Goal: Navigation & Orientation: Find specific page/section

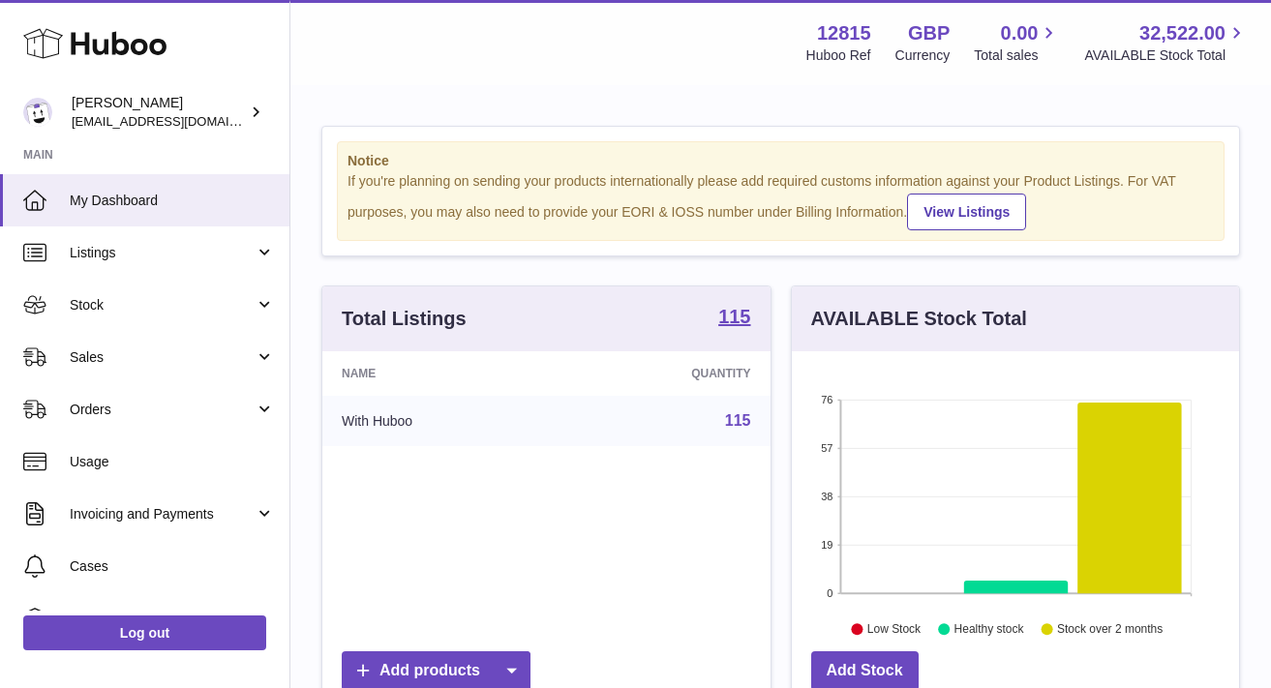
scroll to position [302, 447]
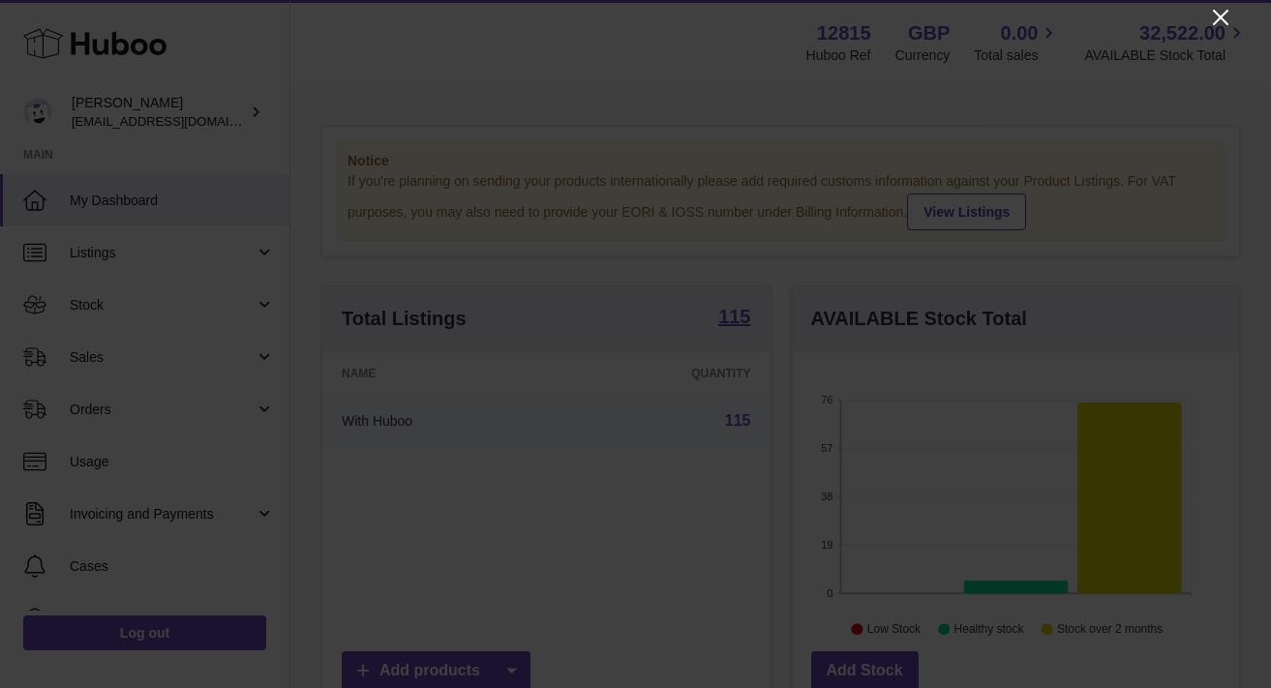
click at [1209, 9] on icon "Close" at bounding box center [1220, 17] width 23 height 23
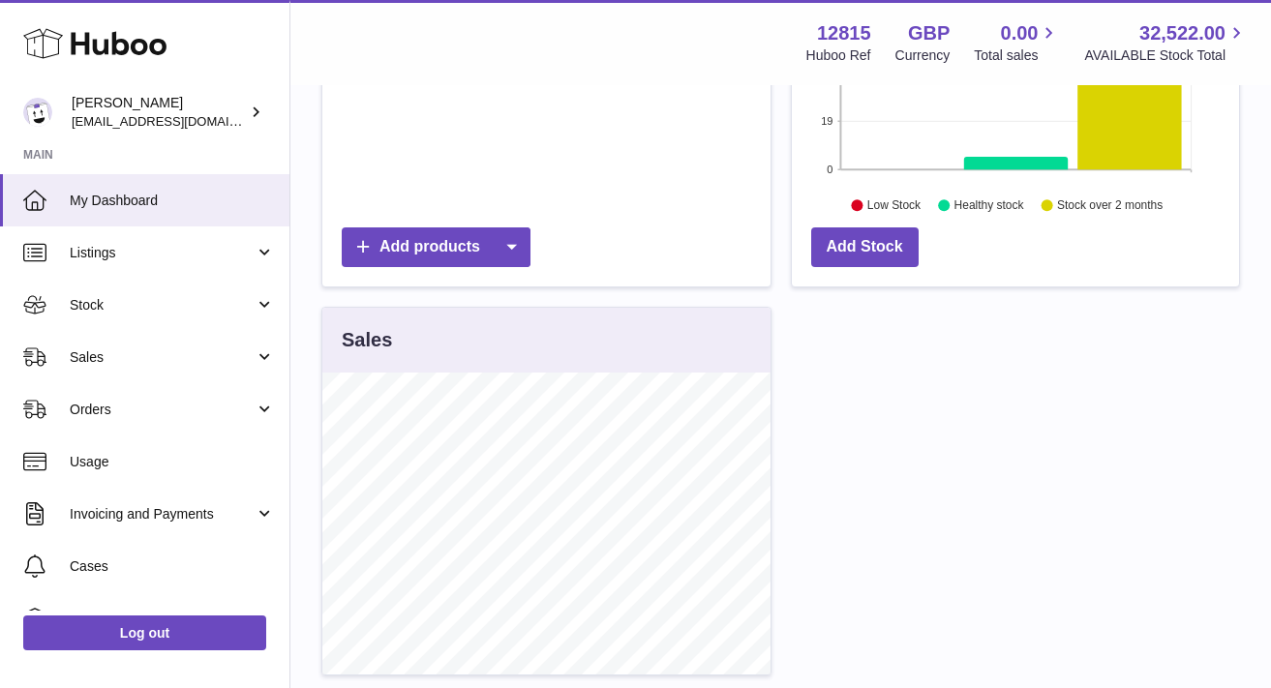
scroll to position [0, 0]
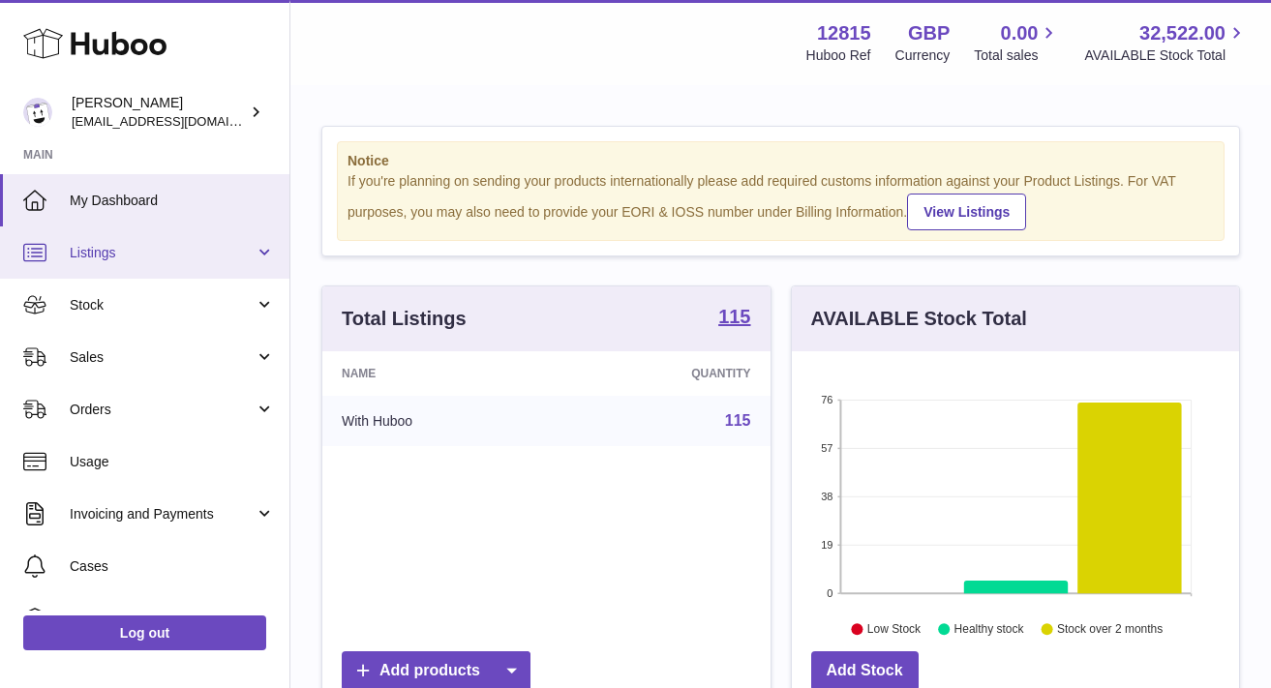
click at [116, 238] on link "Listings" at bounding box center [144, 252] width 289 height 52
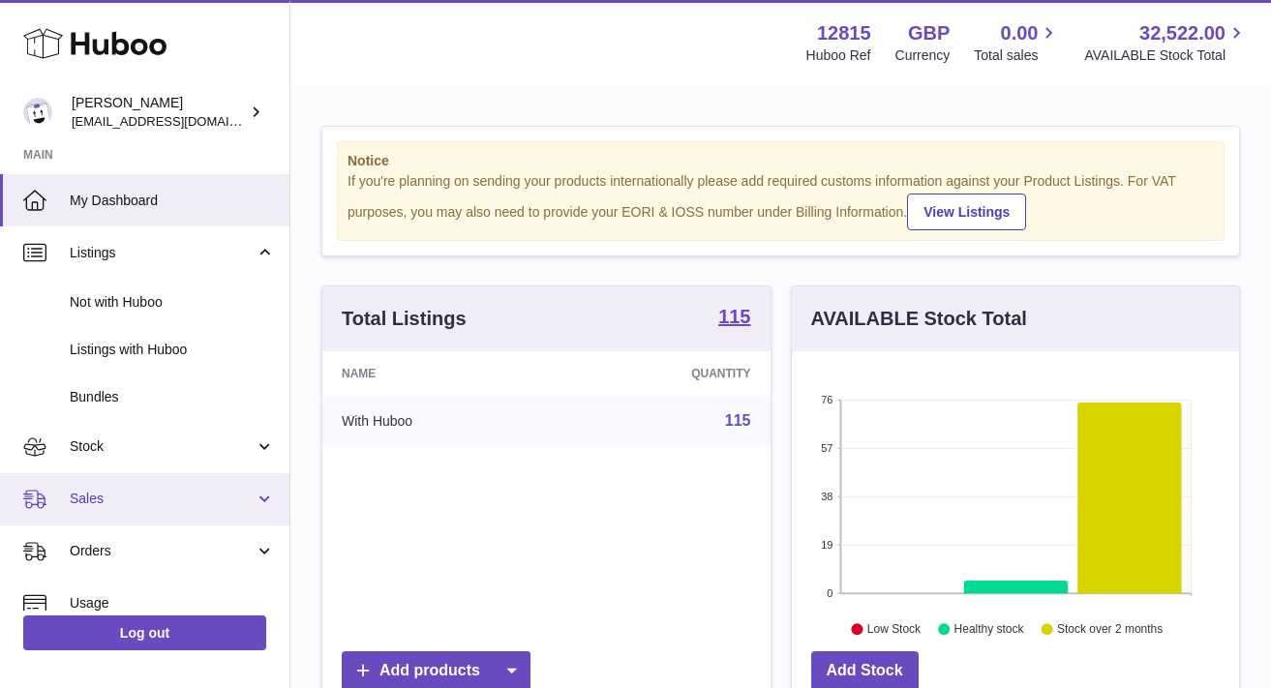
scroll to position [4, 0]
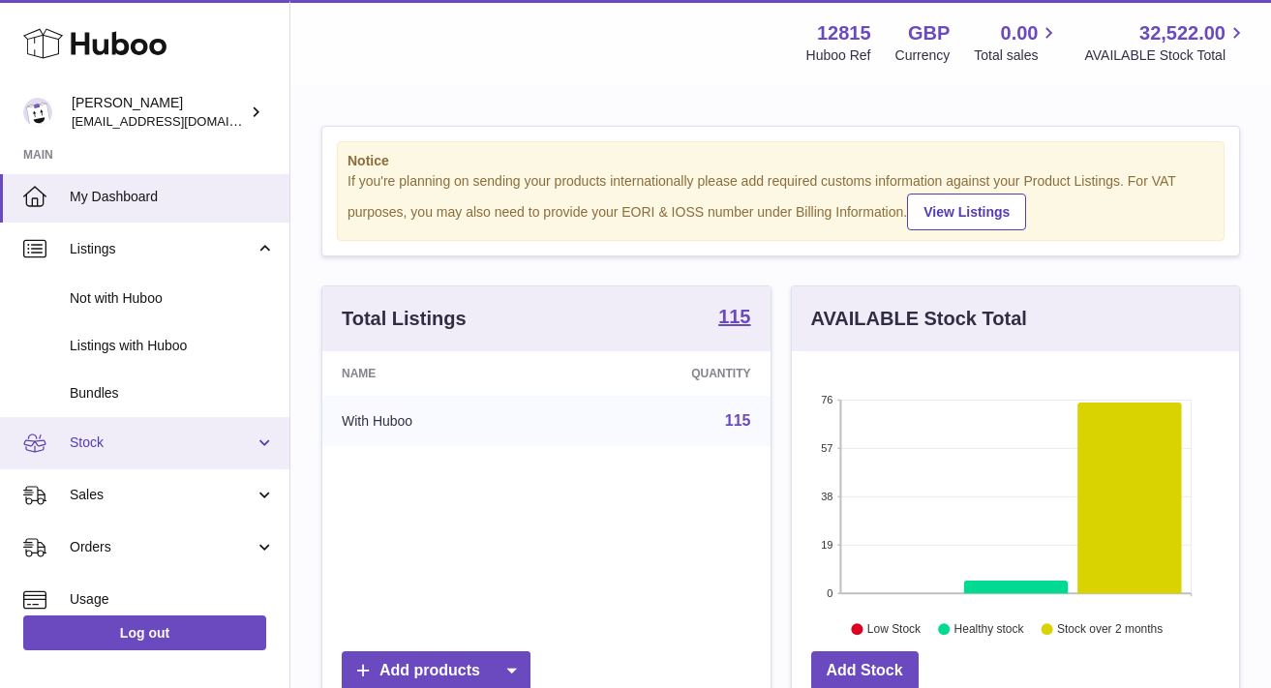
click at [201, 453] on link "Stock" at bounding box center [144, 443] width 289 height 52
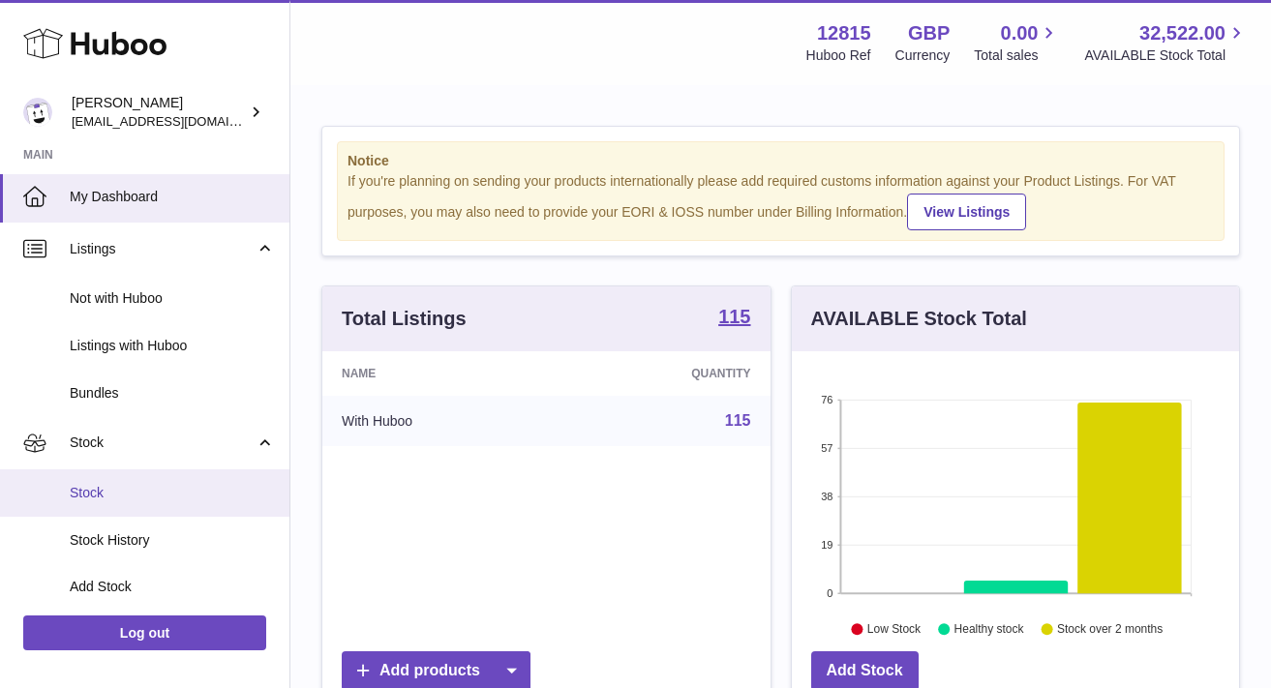
scroll to position [204, 0]
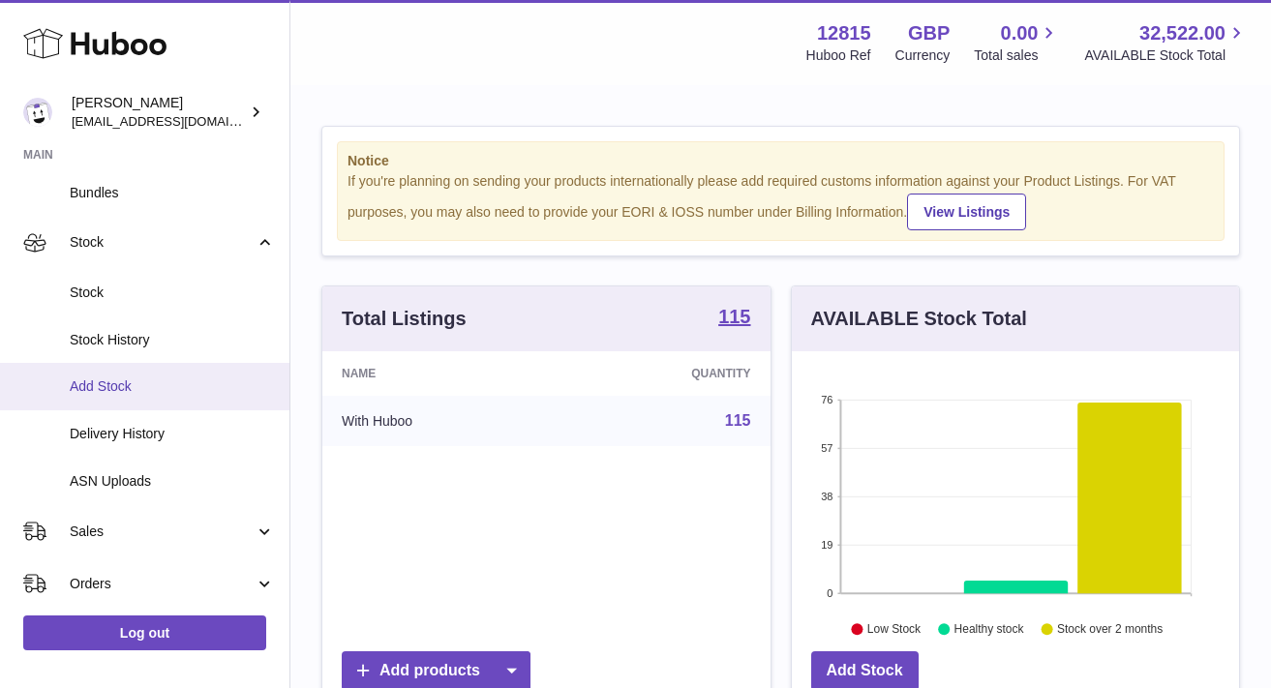
click at [127, 401] on link "Add Stock" at bounding box center [144, 386] width 289 height 47
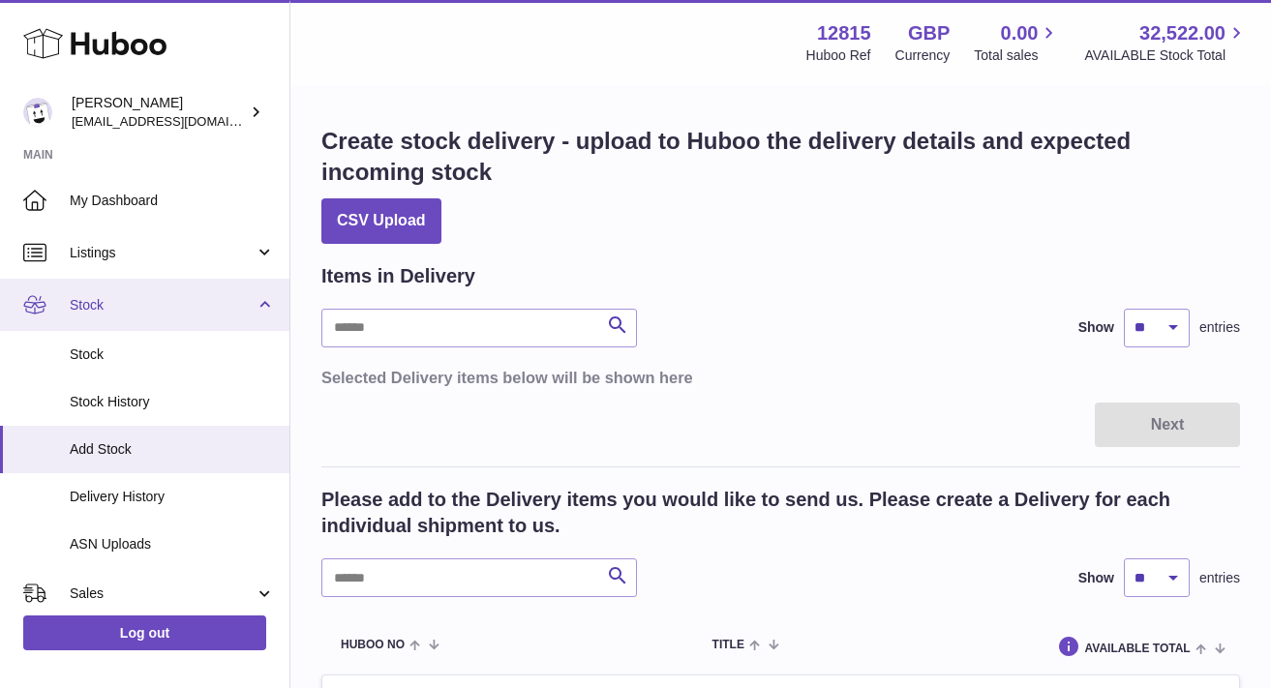
click at [75, 314] on span "Stock" at bounding box center [162, 305] width 185 height 18
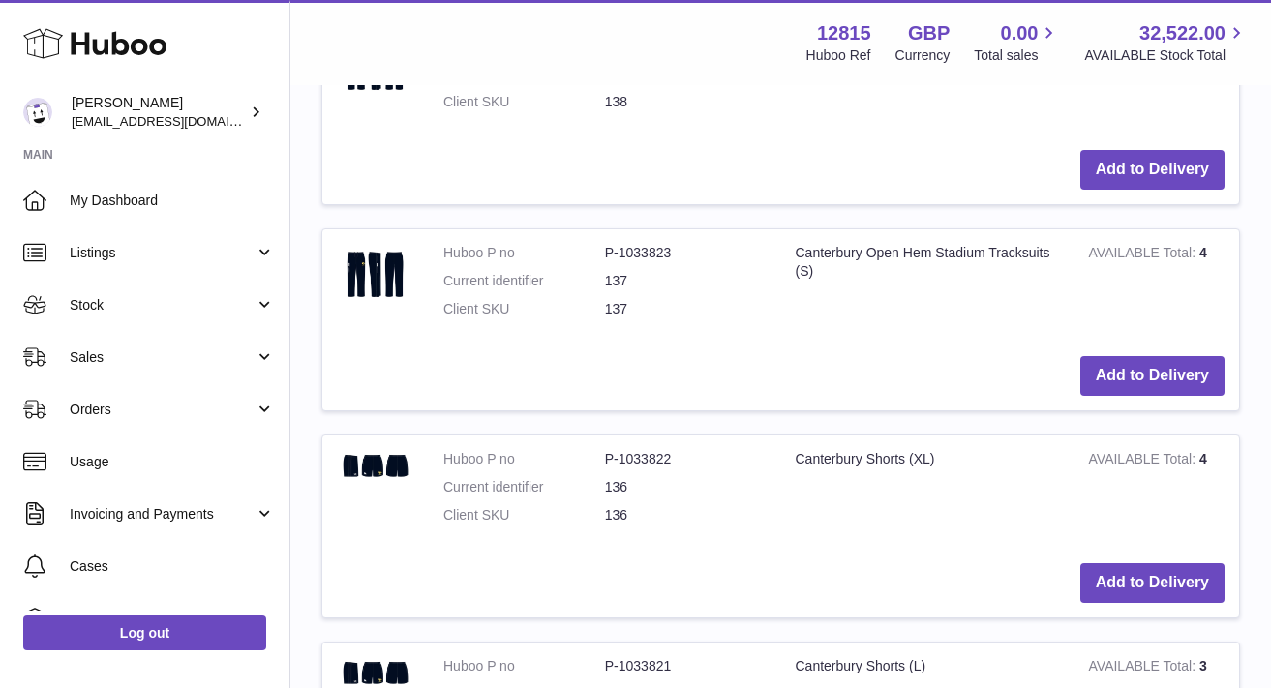
scroll to position [1489, 0]
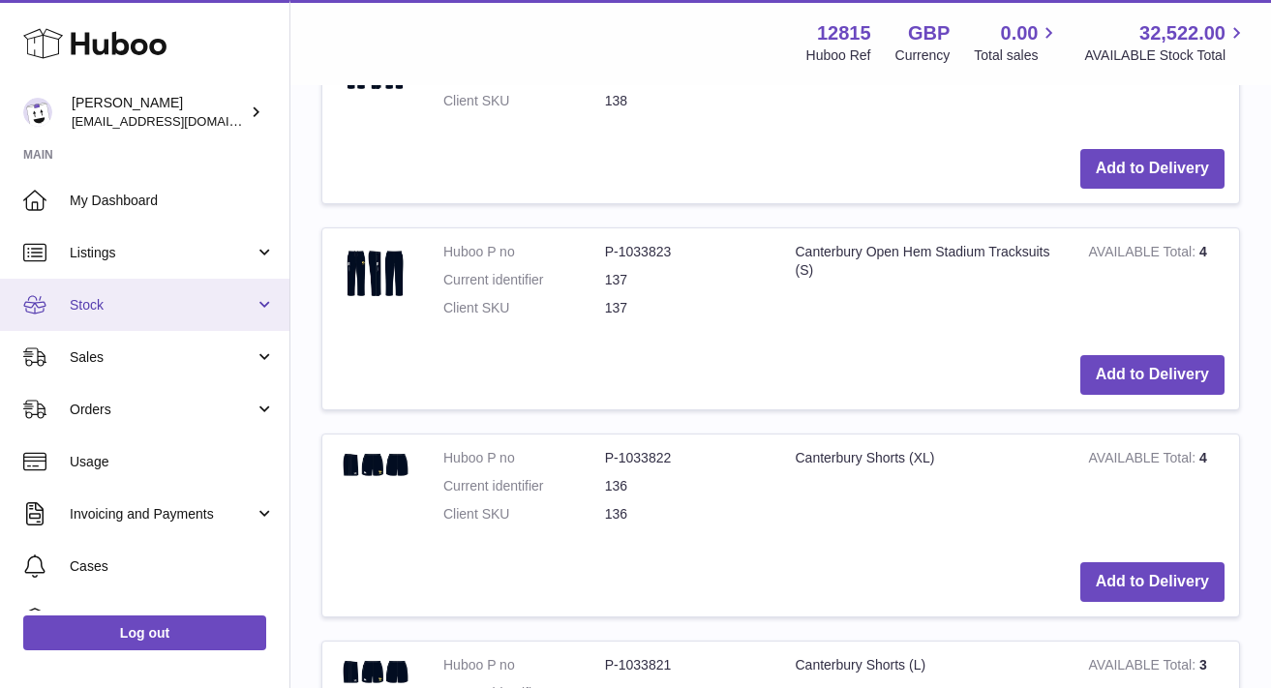
click at [109, 323] on link "Stock" at bounding box center [144, 305] width 289 height 52
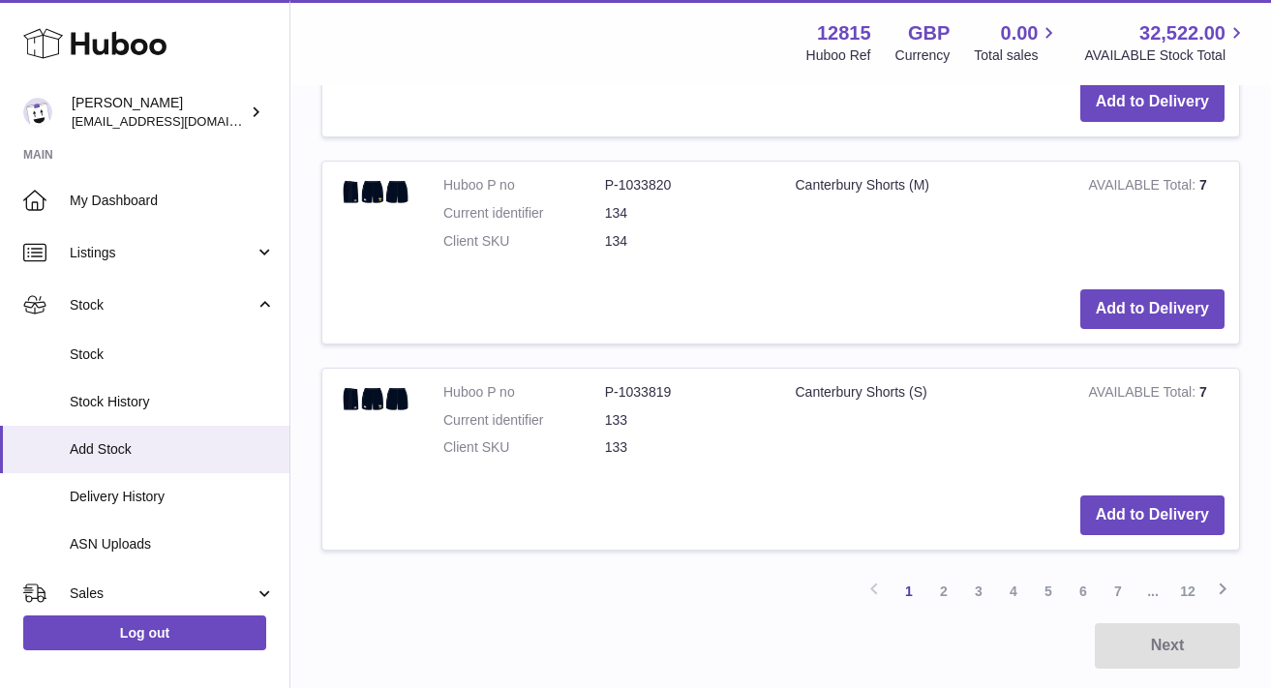
scroll to position [2177, 0]
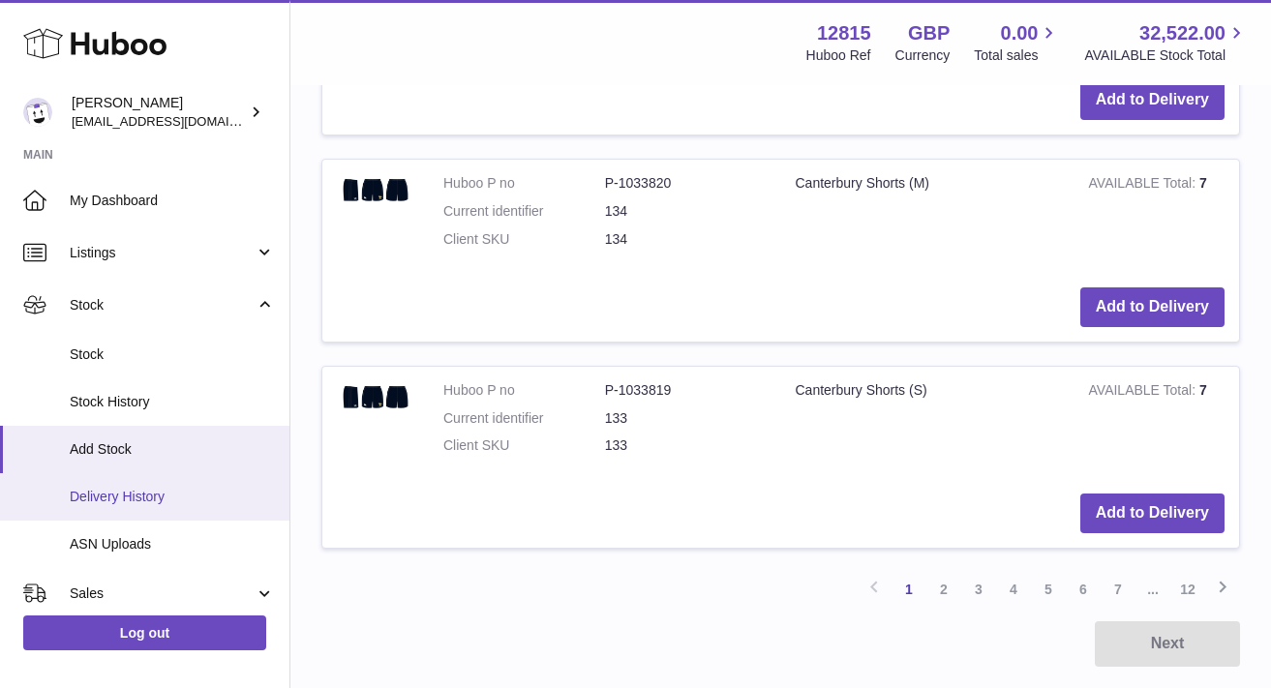
click at [131, 501] on span "Delivery History" at bounding box center [172, 497] width 205 height 18
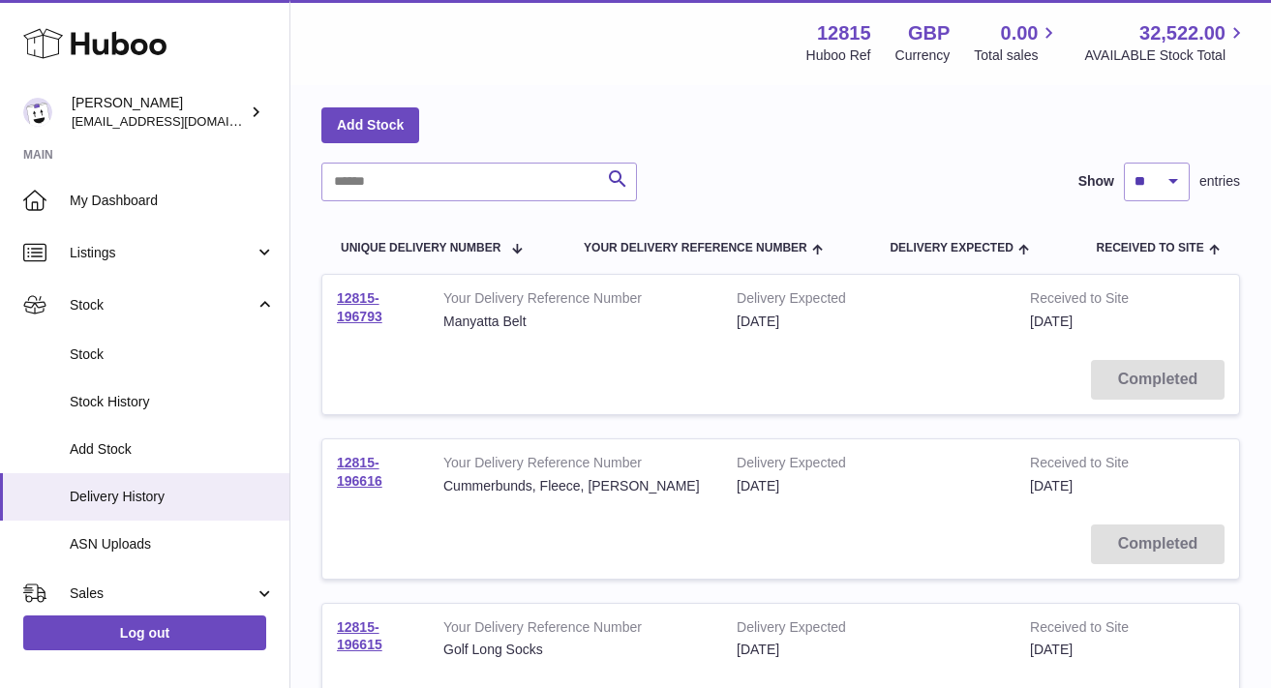
scroll to position [195, 0]
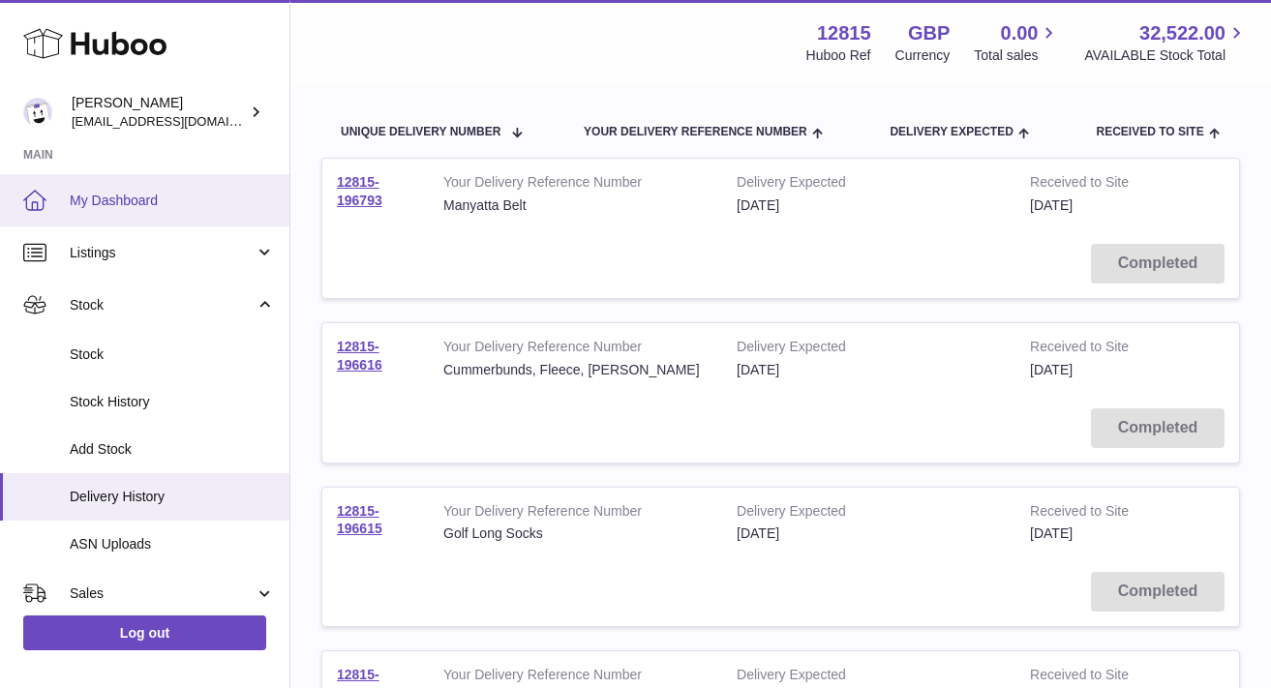
click at [139, 193] on span "My Dashboard" at bounding box center [172, 201] width 205 height 18
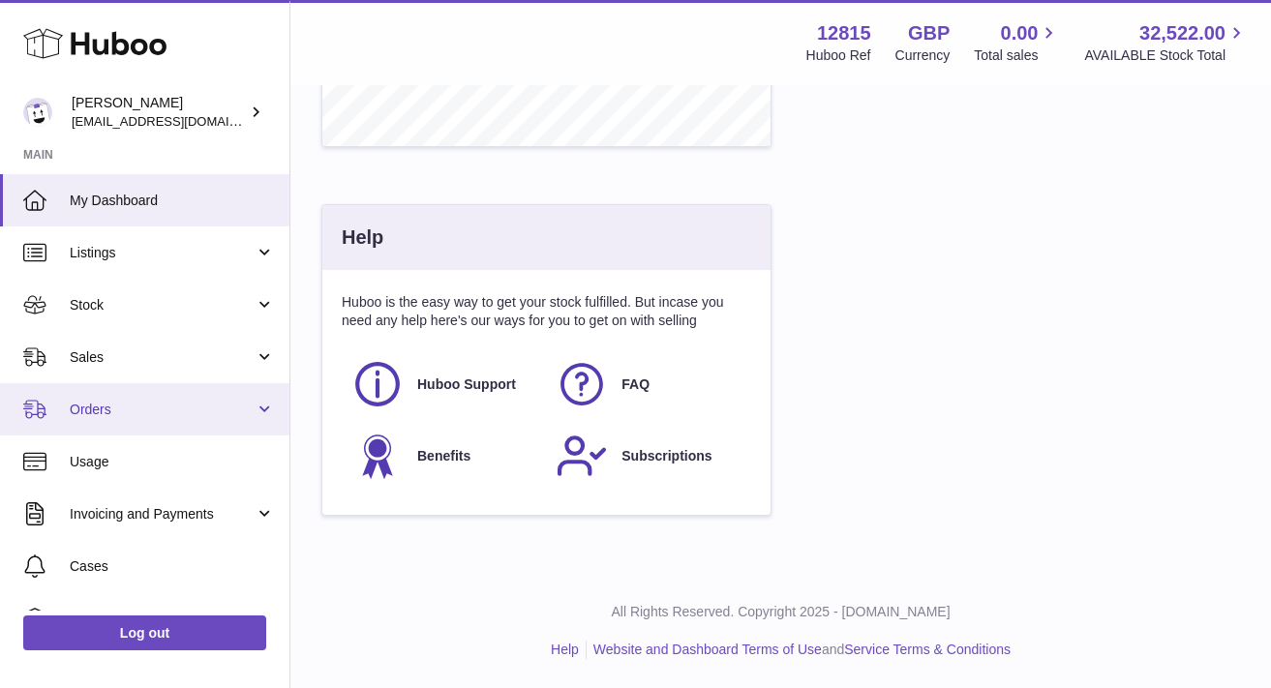
click at [140, 414] on span "Orders" at bounding box center [162, 410] width 185 height 18
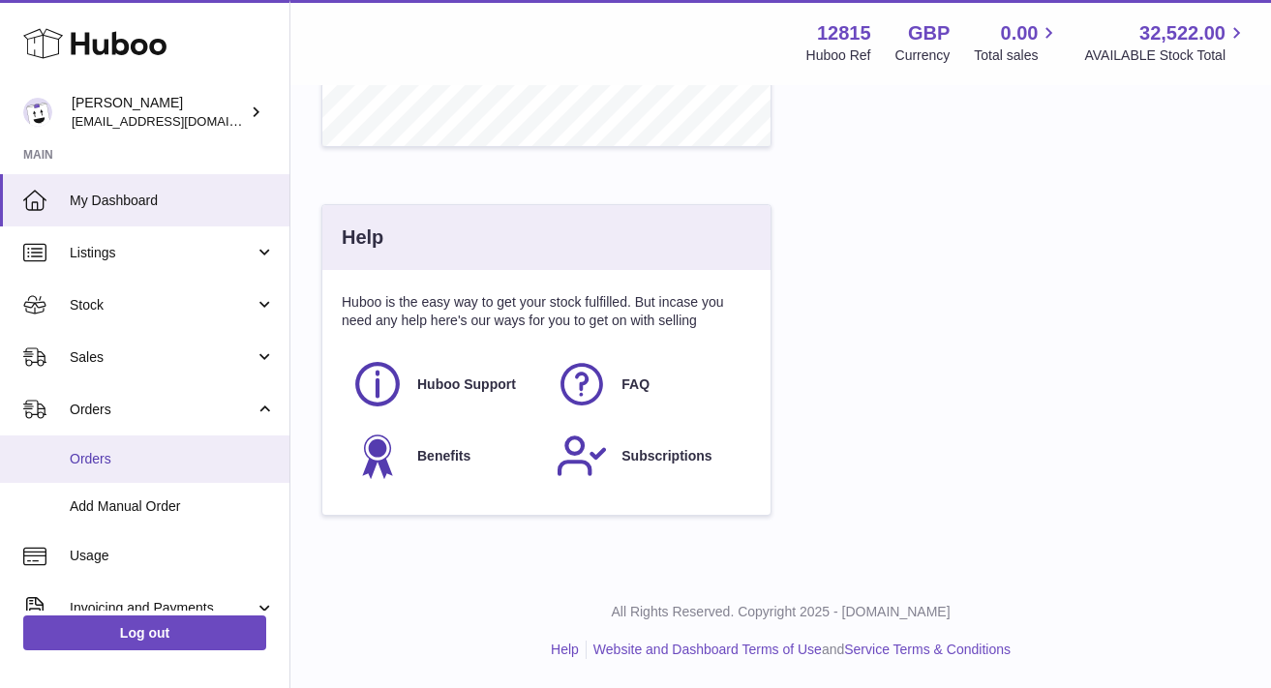
click at [142, 461] on span "Orders" at bounding box center [172, 459] width 205 height 18
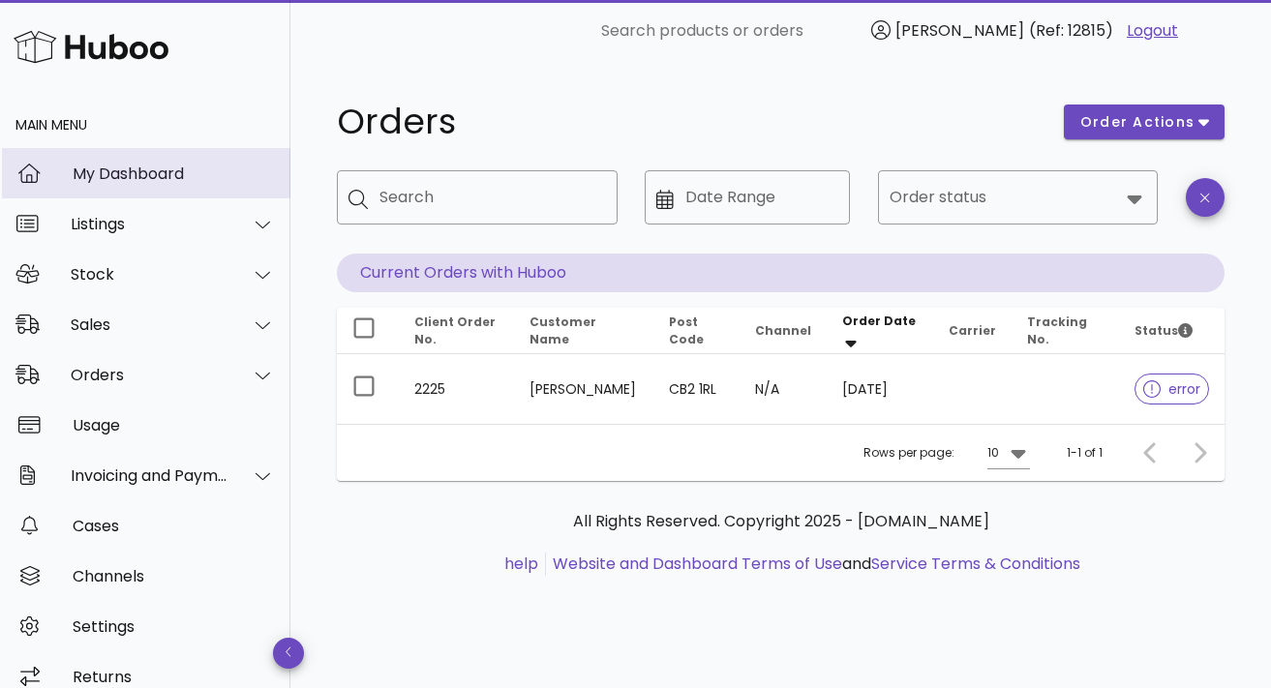
click at [105, 187] on div "My Dashboard" at bounding box center [174, 174] width 202 height 42
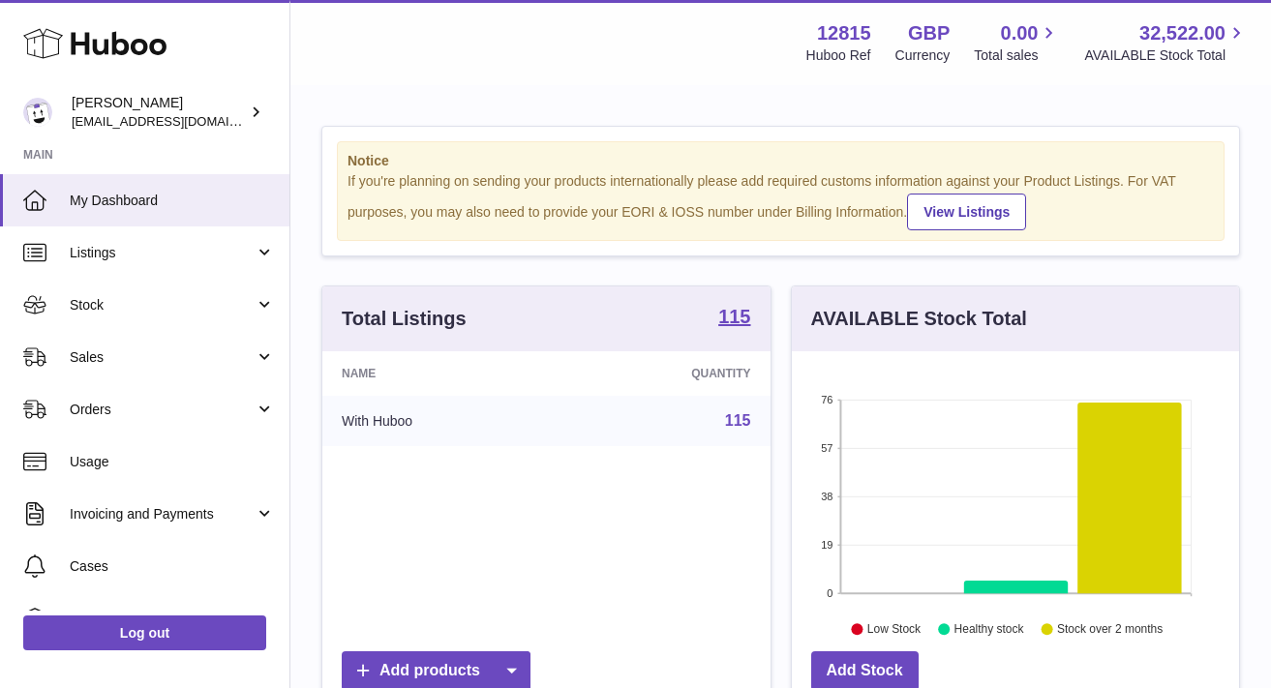
scroll to position [302, 447]
